Goal: Find specific page/section: Find specific page/section

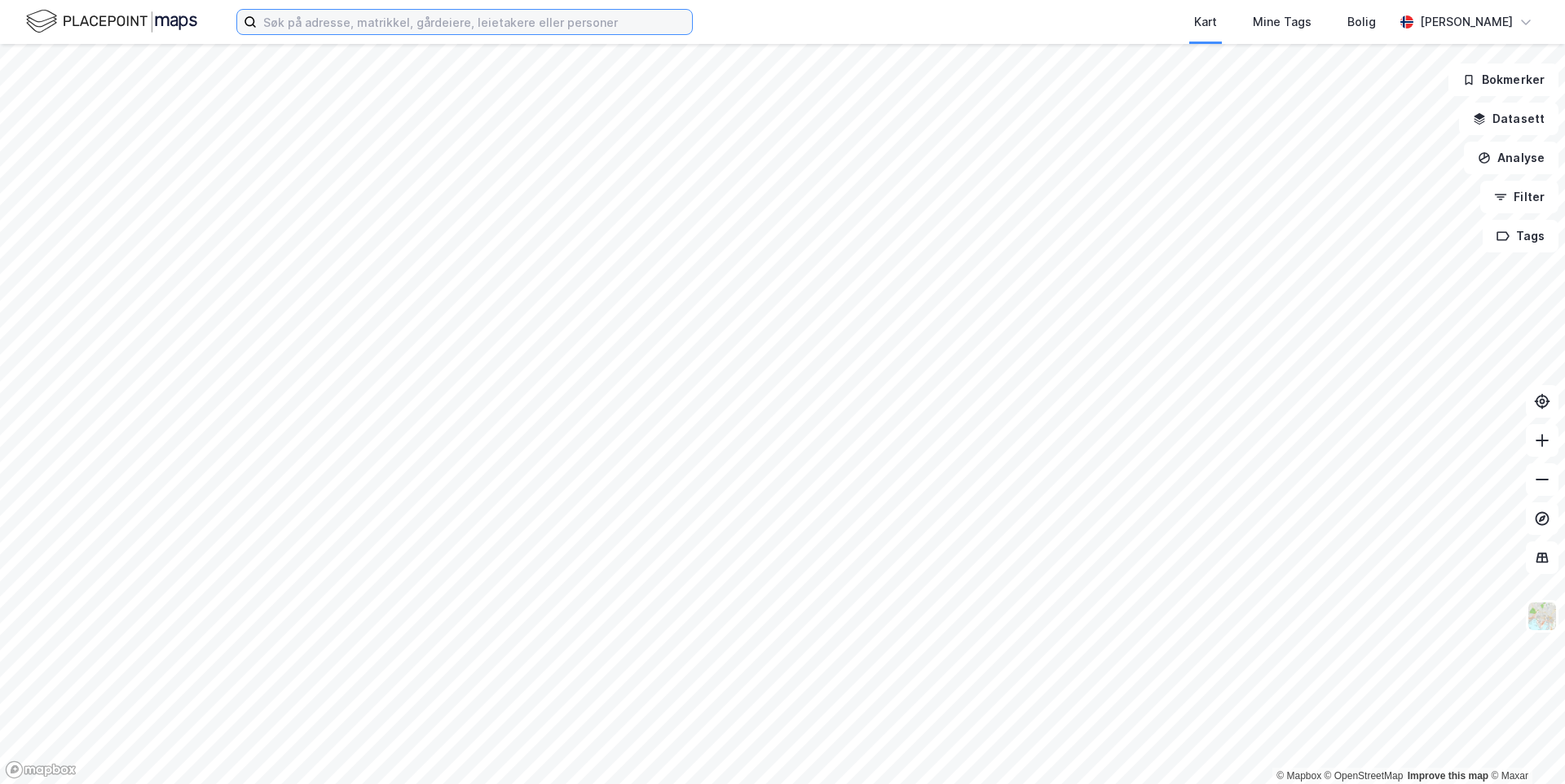
click at [366, 32] on input at bounding box center [474, 21] width 435 height 24
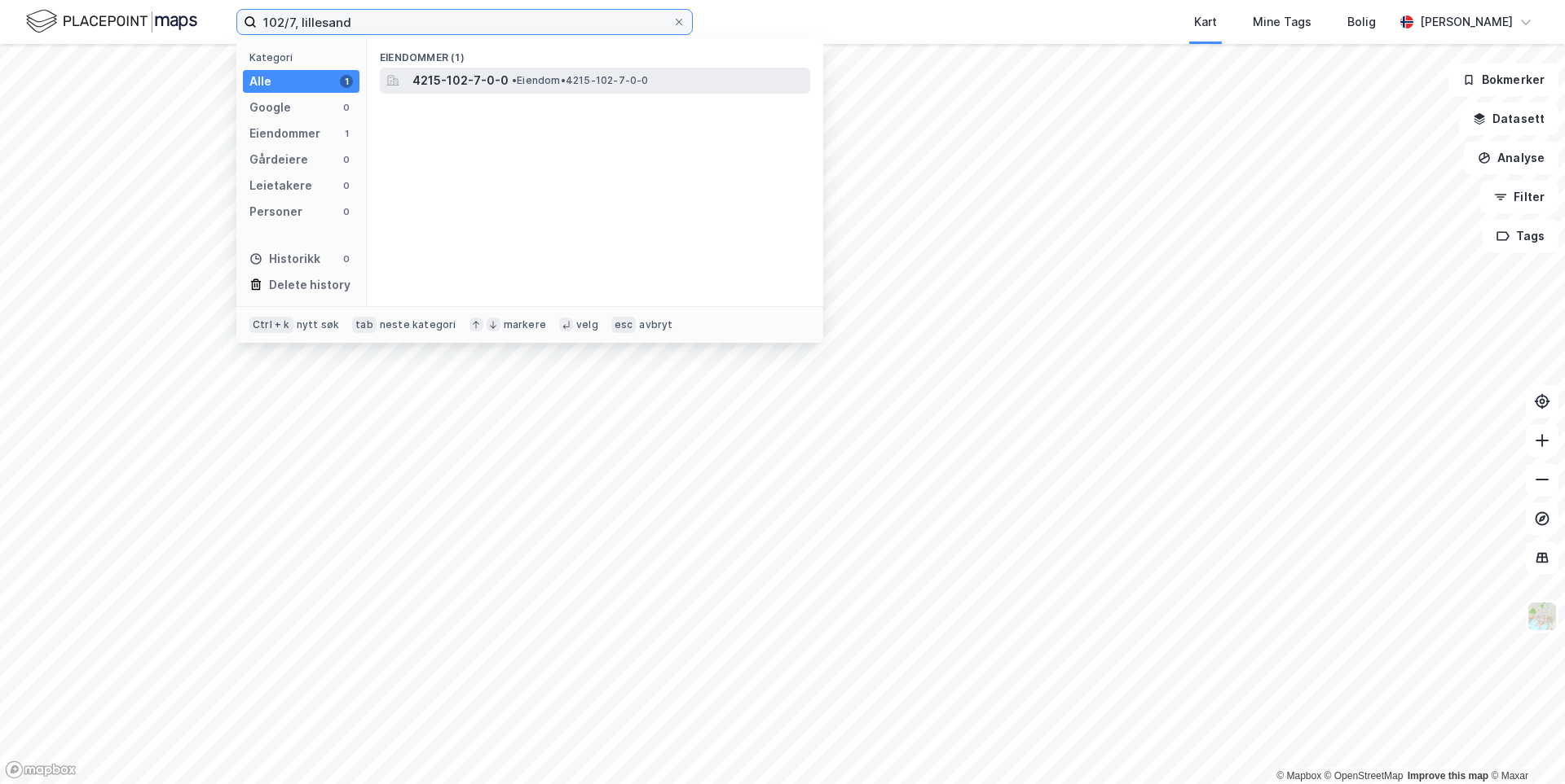
type input "102/7, lillesand"
click at [469, 78] on span "4215-102-7-0-0" at bounding box center [460, 81] width 96 height 19
